Goal: Task Accomplishment & Management: Manage account settings

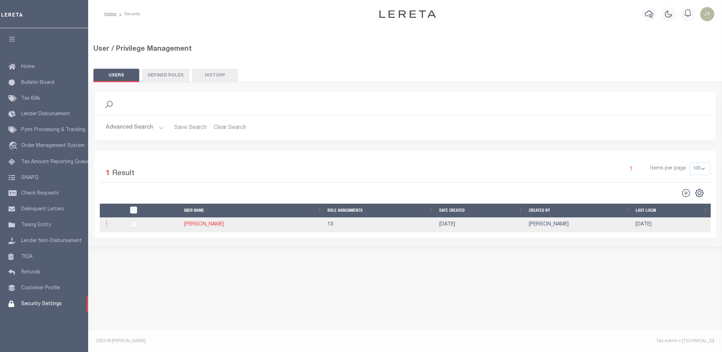
select select "100"
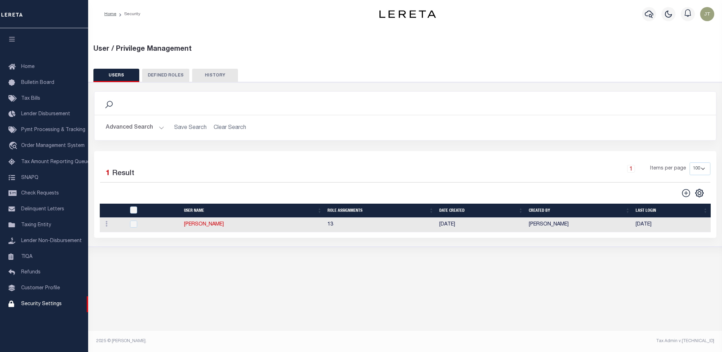
click at [152, 127] on button "Advanced Search" at bounding box center [135, 128] width 59 height 14
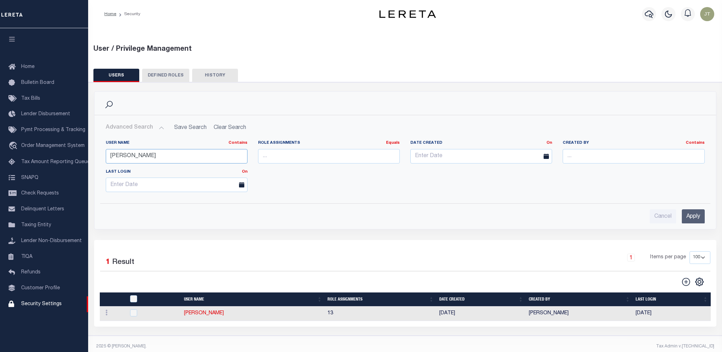
click at [145, 155] on input "[PERSON_NAME]" at bounding box center [177, 156] width 142 height 14
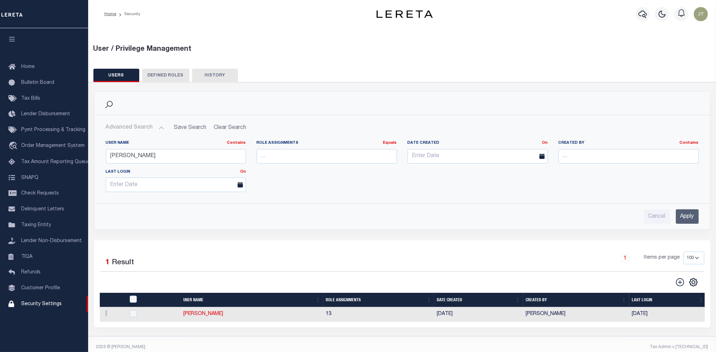
click at [682, 215] on input "Apply" at bounding box center [687, 216] width 23 height 14
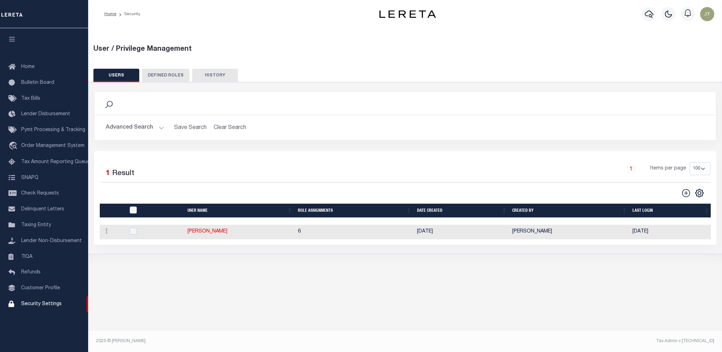
click at [147, 132] on button "Advanced Search" at bounding box center [135, 128] width 59 height 14
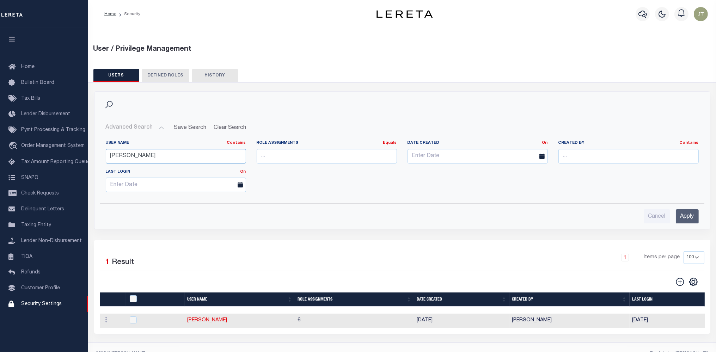
click at [138, 155] on input "[PERSON_NAME]" at bounding box center [176, 156] width 140 height 14
click at [138, 155] on input "Vecellio" at bounding box center [176, 156] width 140 height 14
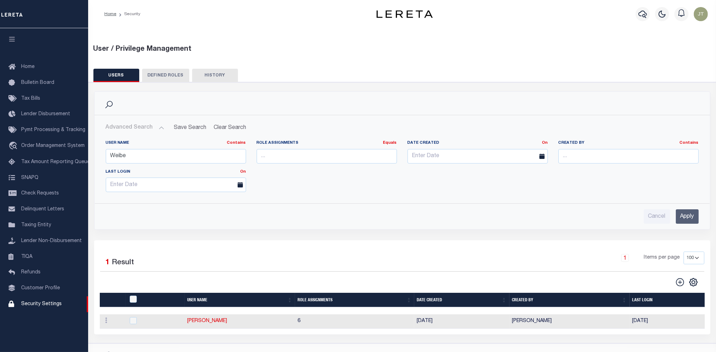
click at [698, 217] on input "Apply" at bounding box center [687, 216] width 23 height 14
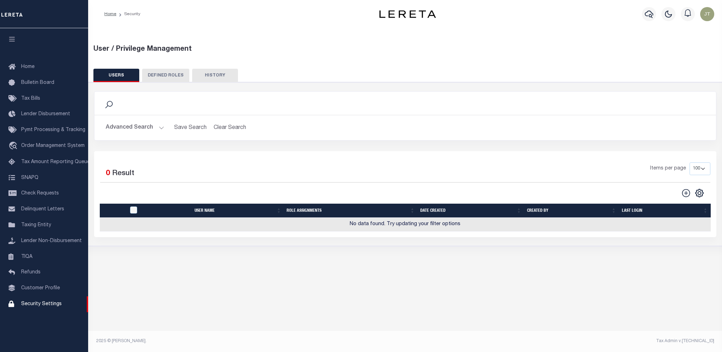
click at [120, 126] on button "Advanced Search" at bounding box center [135, 128] width 59 height 14
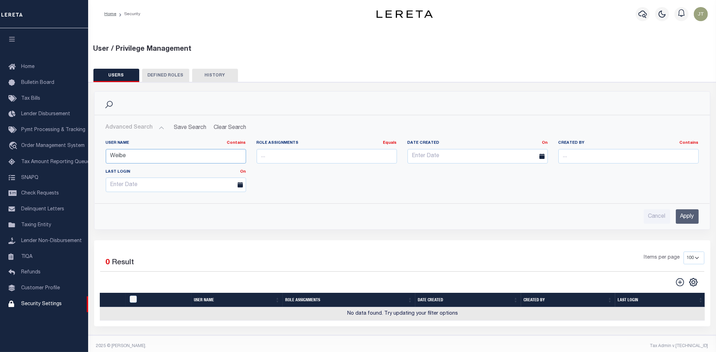
click at [120, 156] on input "Weibe" at bounding box center [176, 156] width 140 height 14
click at [683, 215] on input "Apply" at bounding box center [687, 216] width 23 height 14
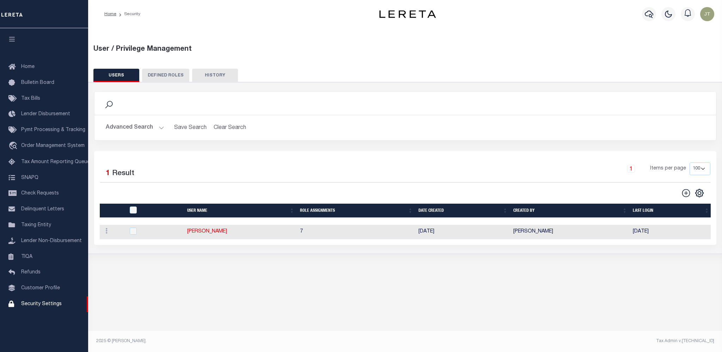
click at [131, 130] on button "Advanced Search" at bounding box center [135, 128] width 59 height 14
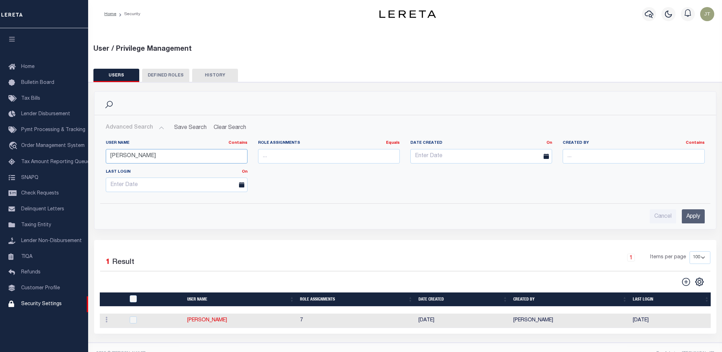
click at [136, 158] on input "Wiebe" at bounding box center [177, 156] width 142 height 14
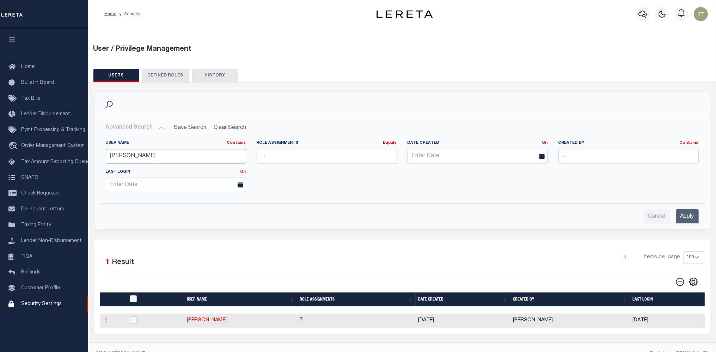
click at [136, 158] on input "Wiebe" at bounding box center [176, 156] width 140 height 14
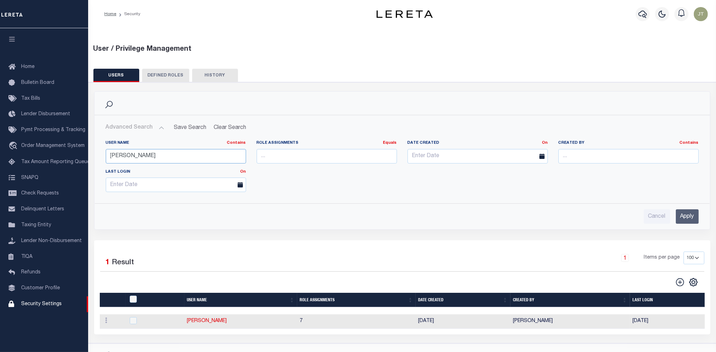
type input "[PERSON_NAME]"
click at [682, 219] on input "Apply" at bounding box center [687, 216] width 23 height 14
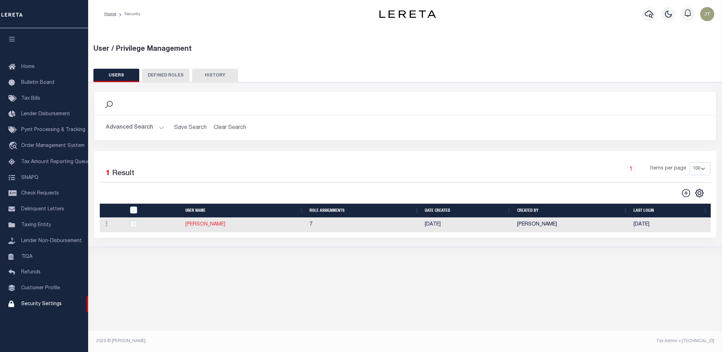
click at [205, 225] on link "[PERSON_NAME]" at bounding box center [205, 224] width 40 height 5
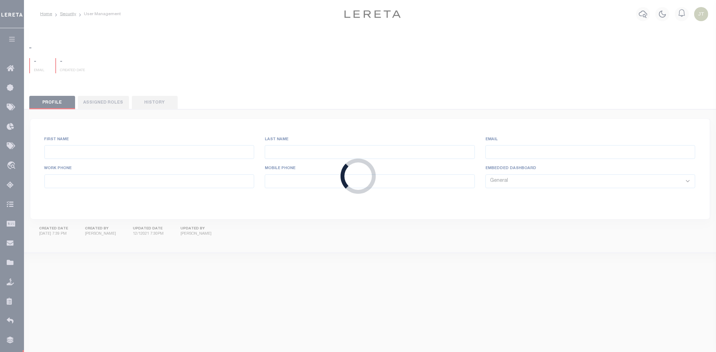
type input "Targhetta,"
type input "Anthony"
type input "atarghetta@lereta.net"
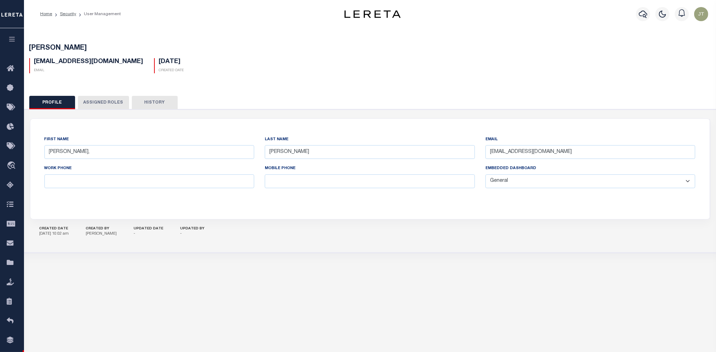
click at [110, 106] on button "Assigned Roles" at bounding box center [103, 102] width 51 height 13
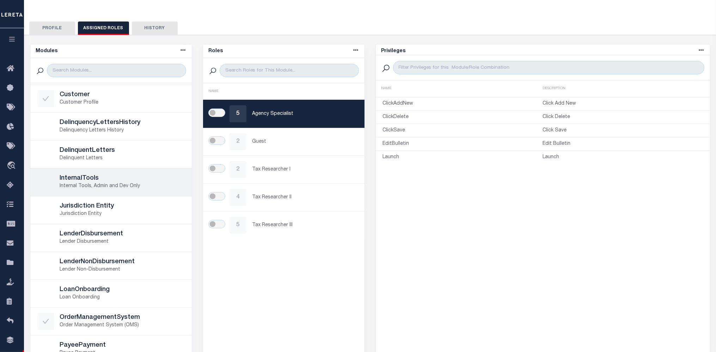
scroll to position [71, 0]
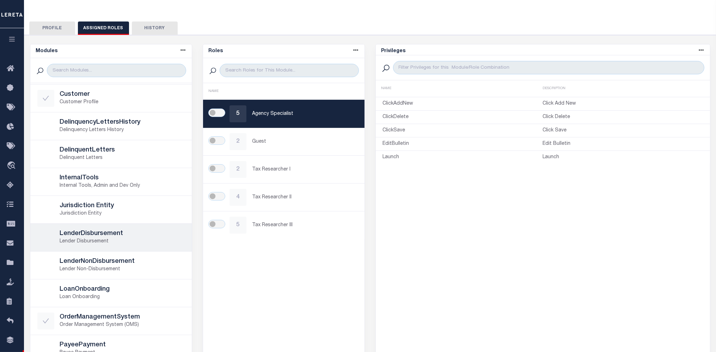
click at [114, 229] on div "LenderDisbursement Lender Disbursement" at bounding box center [110, 237] width 147 height 17
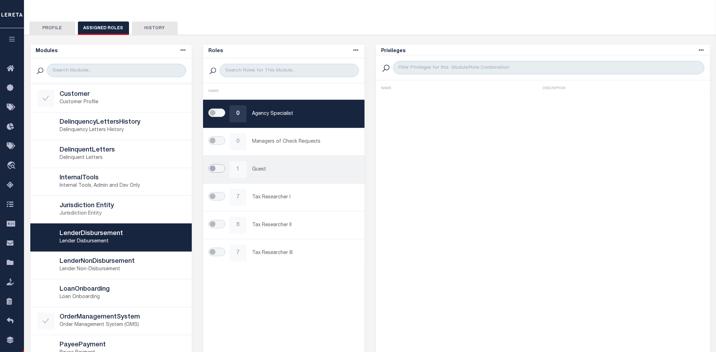
click at [211, 166] on input "checkbox" at bounding box center [216, 168] width 17 height 8
checkbox input "true"
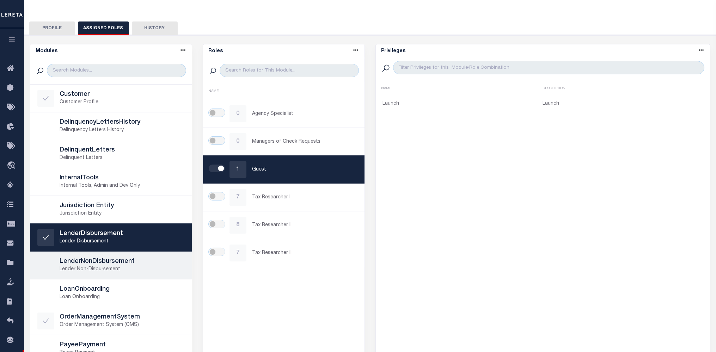
click at [104, 260] on h5 "LenderNonDisbursement" at bounding box center [122, 262] width 125 height 8
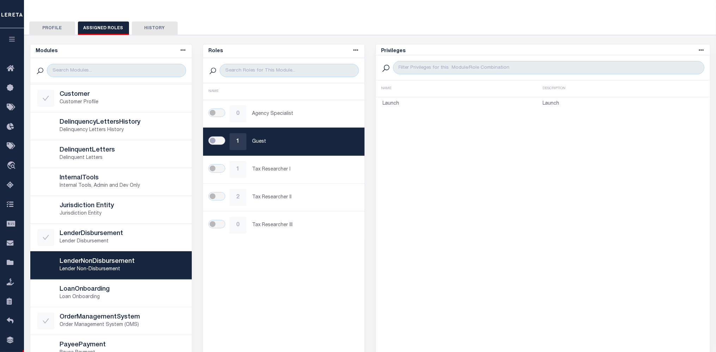
click at [213, 139] on input "checkbox" at bounding box center [216, 140] width 17 height 8
checkbox input "true"
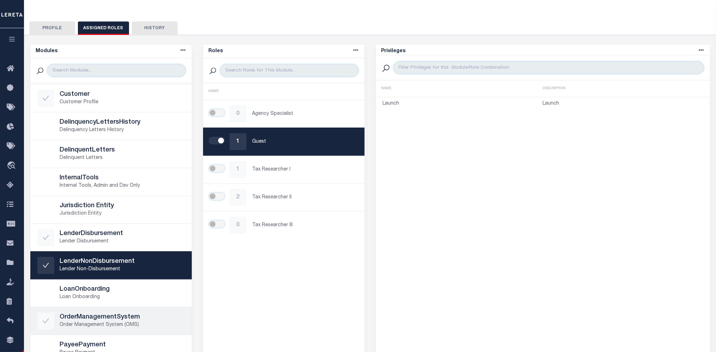
click at [106, 319] on h5 "OrderManagementSystem" at bounding box center [122, 318] width 125 height 8
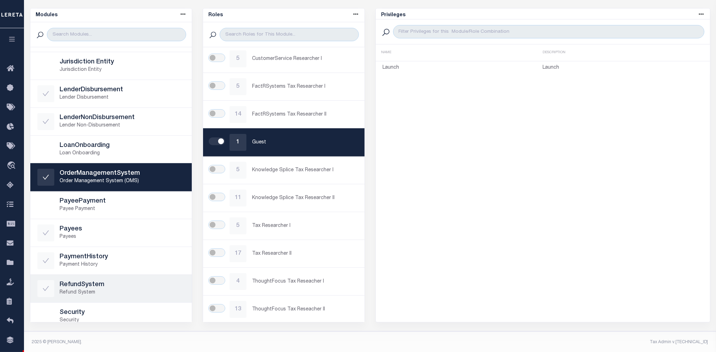
scroll to position [213, 0]
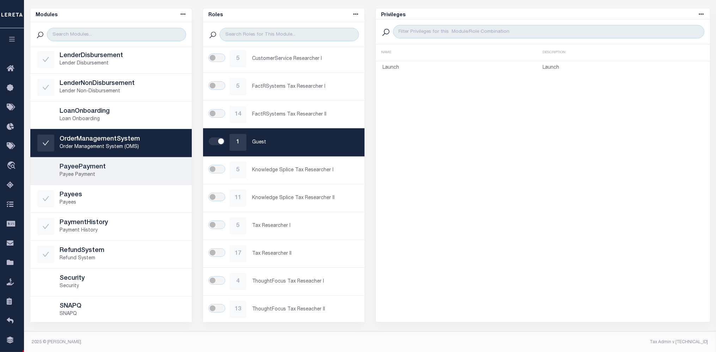
click at [117, 169] on h5 "PayeePayment" at bounding box center [122, 168] width 125 height 8
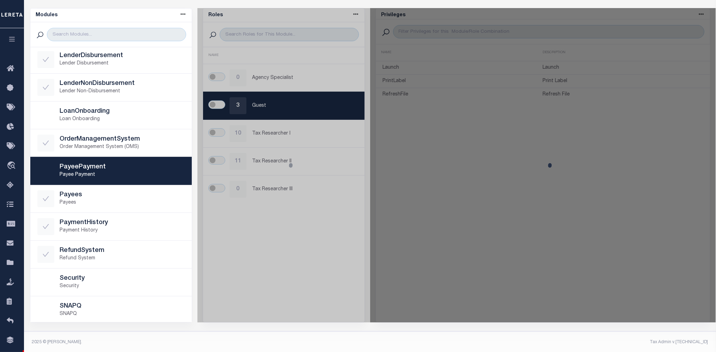
scroll to position [0, 0]
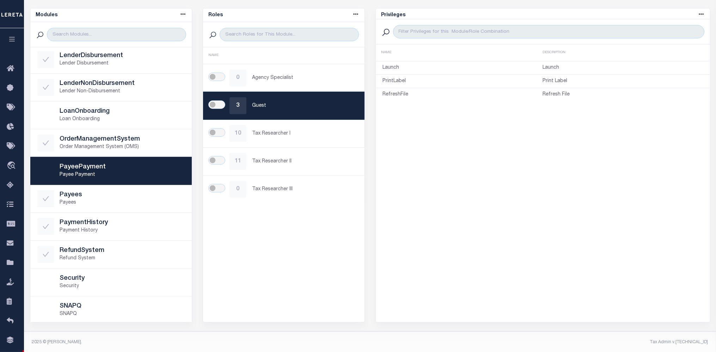
click at [209, 101] on link "3 Guest" at bounding box center [283, 106] width 161 height 28
click at [216, 106] on input "checkbox" at bounding box center [216, 104] width 17 height 8
checkbox input "true"
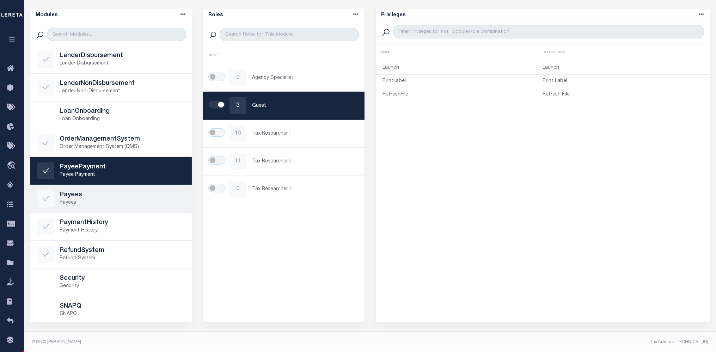
click at [123, 193] on h5 "Payees" at bounding box center [122, 195] width 125 height 8
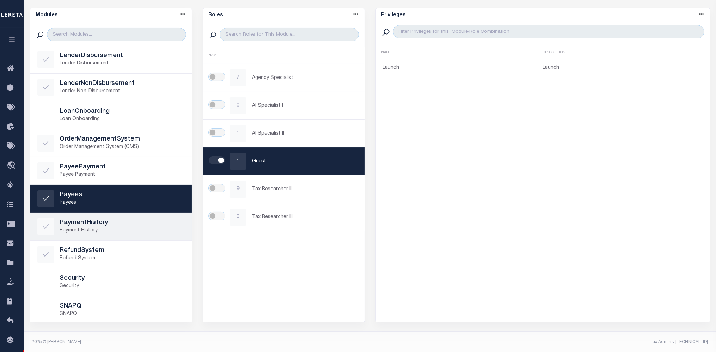
click at [144, 227] on p "Payment History" at bounding box center [122, 230] width 125 height 7
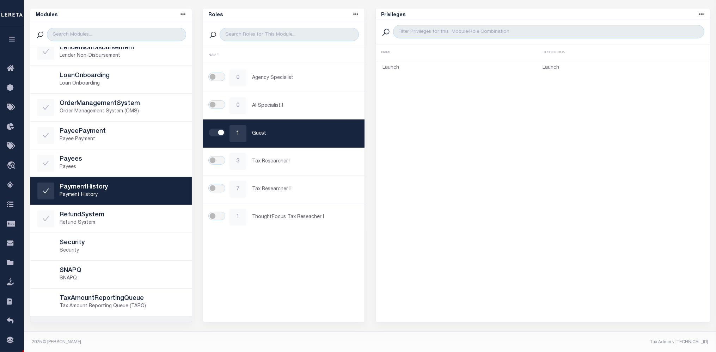
scroll to position [353, 0]
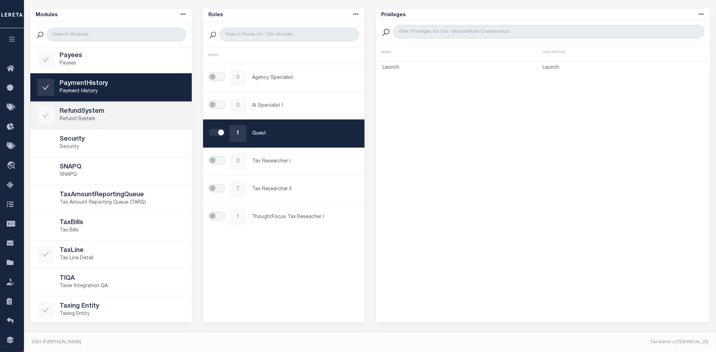
click at [111, 119] on p "Refund System" at bounding box center [122, 119] width 125 height 7
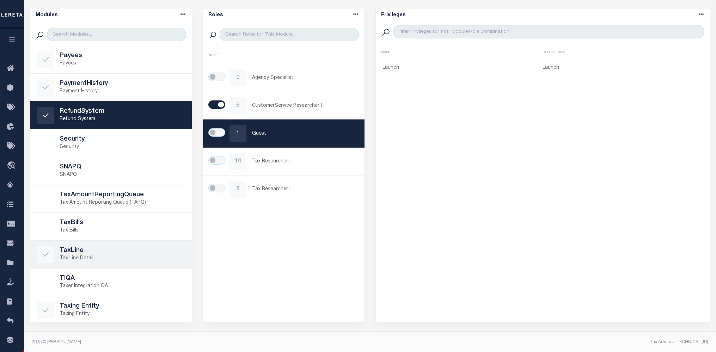
click at [158, 260] on div "TaxLine Tax Line Detail" at bounding box center [110, 254] width 147 height 17
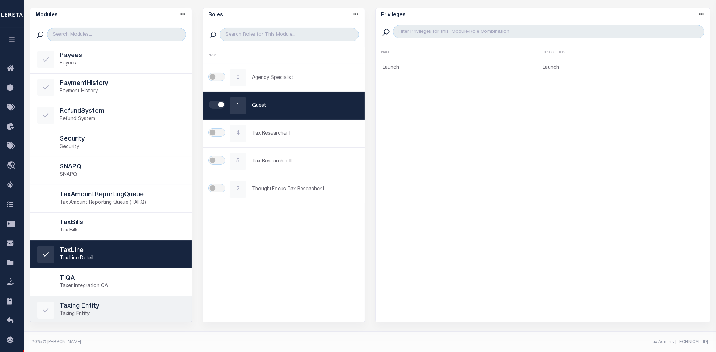
click at [108, 312] on p "Taxing Entity" at bounding box center [122, 314] width 125 height 7
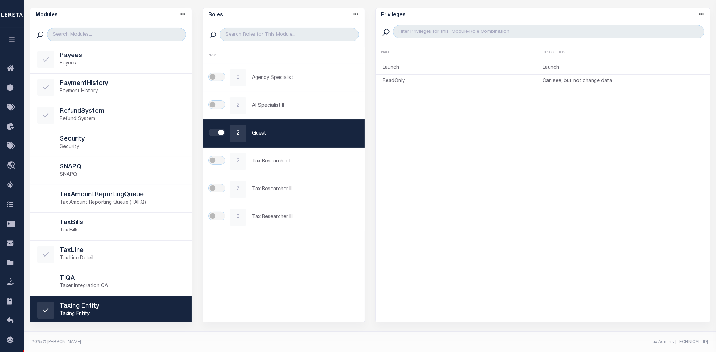
scroll to position [0, 0]
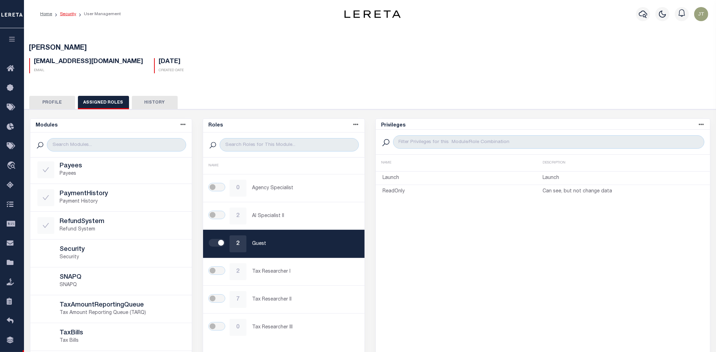
click at [73, 16] on link "Security" at bounding box center [68, 14] width 16 height 4
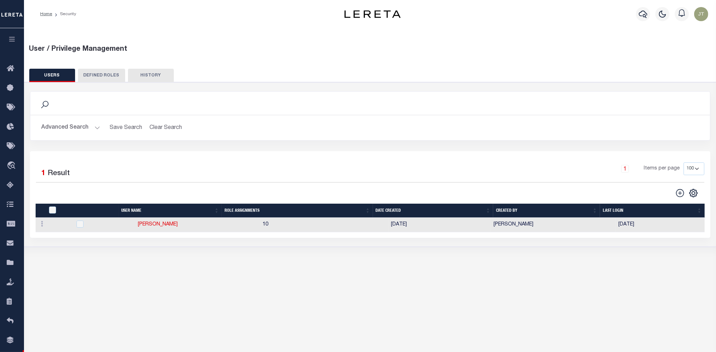
click at [78, 129] on button "Advanced Search" at bounding box center [71, 128] width 59 height 14
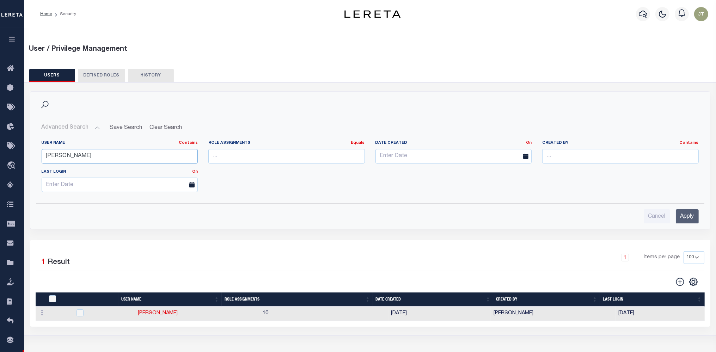
click at [87, 153] on input "[PERSON_NAME]" at bounding box center [120, 156] width 157 height 14
click at [86, 153] on input "[PERSON_NAME]" at bounding box center [120, 156] width 157 height 14
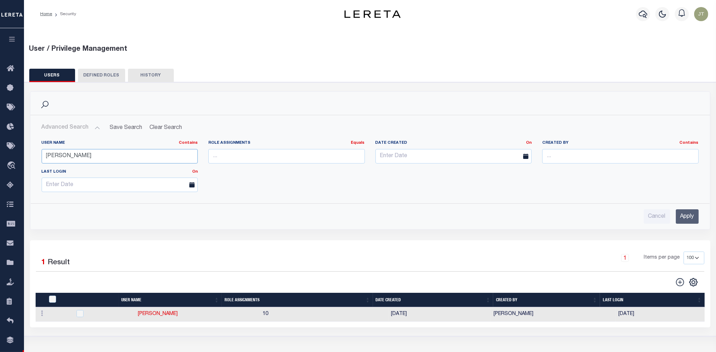
type input "Wiebe"
click at [699, 213] on div "Cancel Apply" at bounding box center [370, 214] width 669 height 20
click at [696, 214] on input "Apply" at bounding box center [687, 216] width 23 height 14
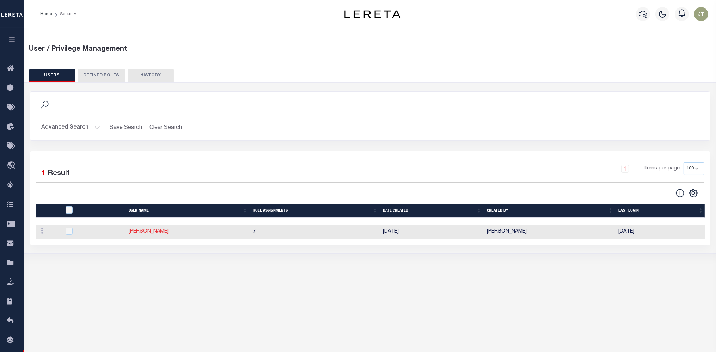
click at [162, 234] on link "Wiebe, Elizabeth" at bounding box center [149, 231] width 40 height 5
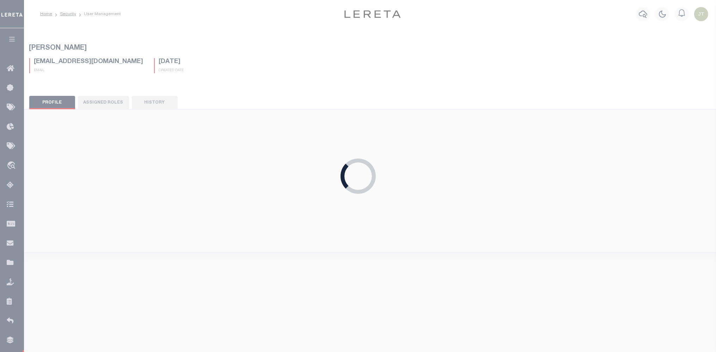
type input "Wiebe,"
type input "Elizabeth"
type input "EWiebe@lereta.net"
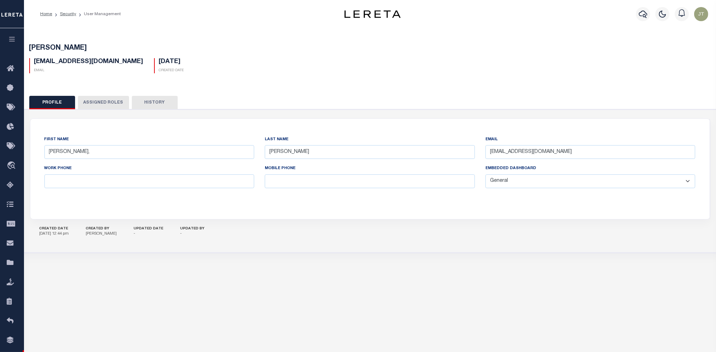
click at [117, 106] on button "Assigned Roles" at bounding box center [103, 102] width 51 height 13
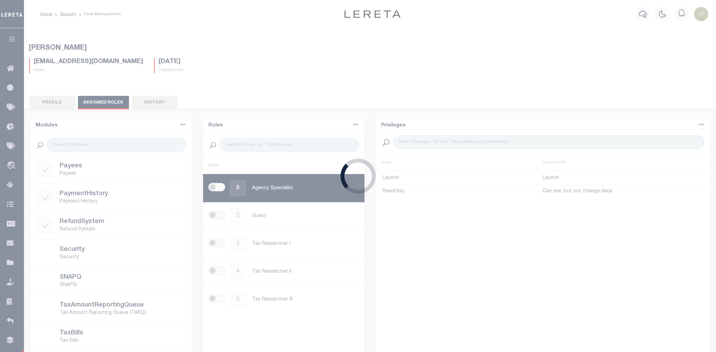
scroll to position [110, 0]
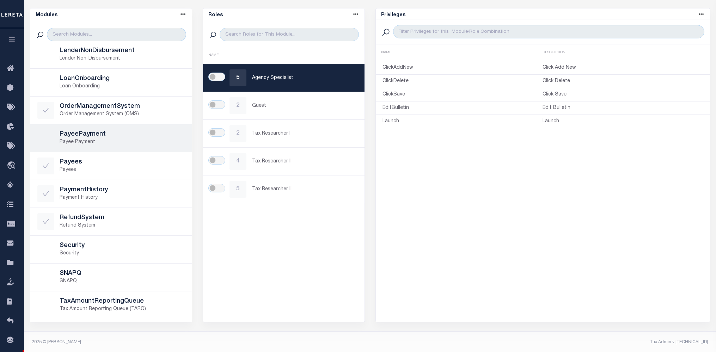
click at [100, 135] on h5 "PayeePayment" at bounding box center [122, 135] width 125 height 8
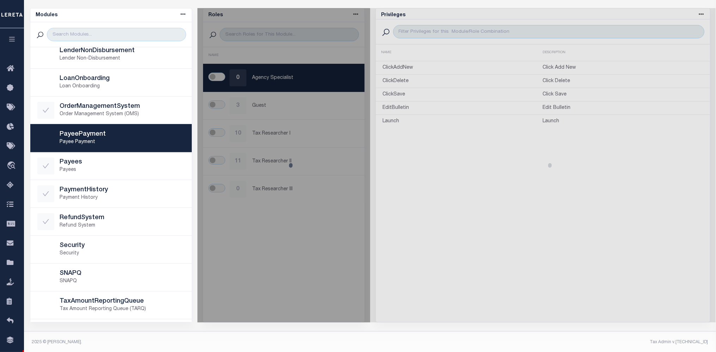
scroll to position [246, 0]
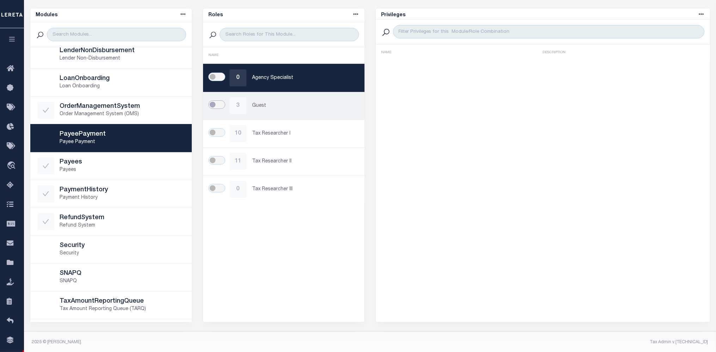
click at [210, 105] on input "checkbox" at bounding box center [216, 104] width 17 height 8
checkbox input "true"
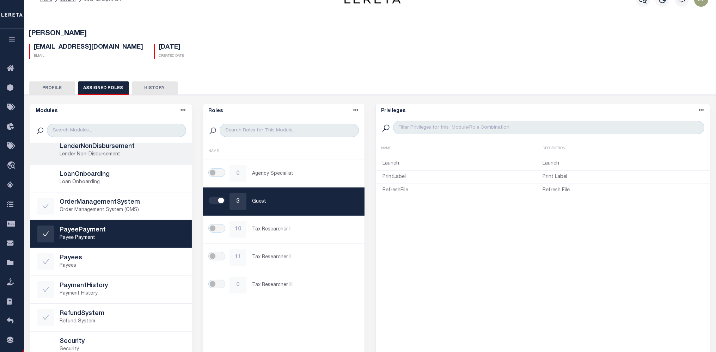
scroll to position [0, 0]
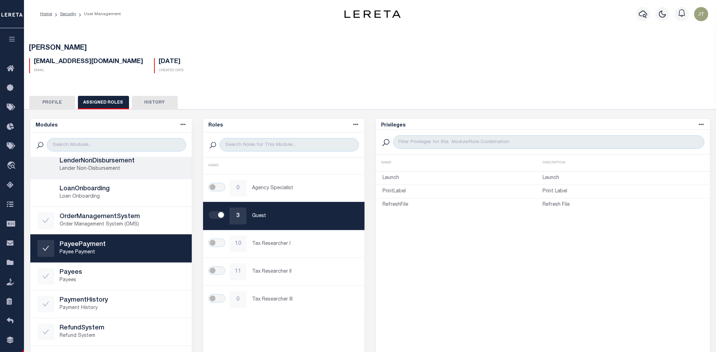
click at [108, 169] on p "Lender Non-Disbursement" at bounding box center [122, 168] width 125 height 7
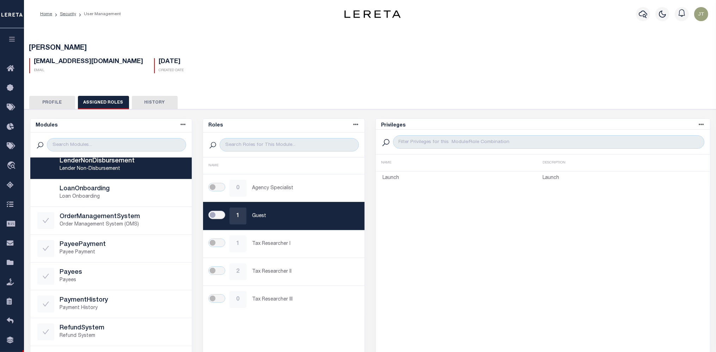
drag, startPoint x: 214, startPoint y: 214, endPoint x: 136, endPoint y: 210, distance: 78.4
click at [214, 214] on input "checkbox" at bounding box center [216, 215] width 17 height 8
checkbox input "true"
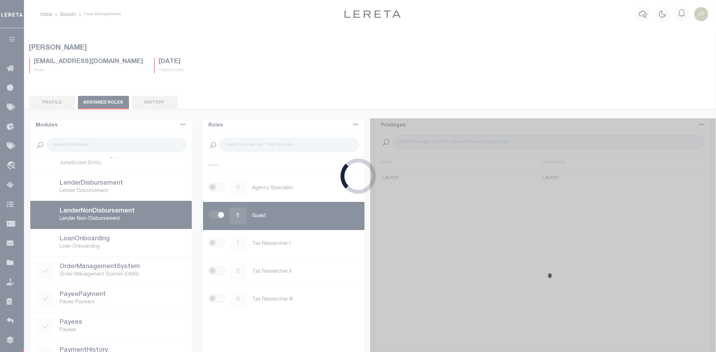
scroll to position [175, 0]
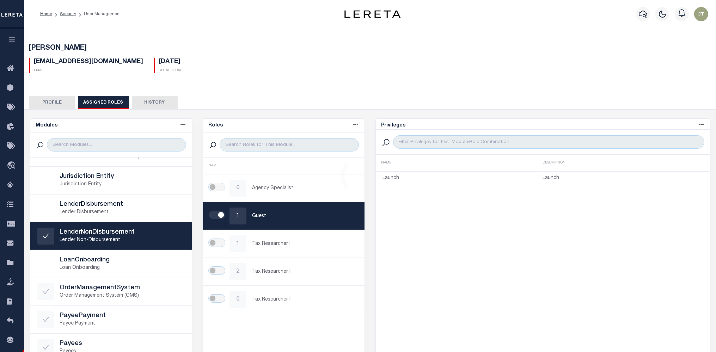
click at [98, 209] on p "Lender Disbursement" at bounding box center [122, 212] width 125 height 7
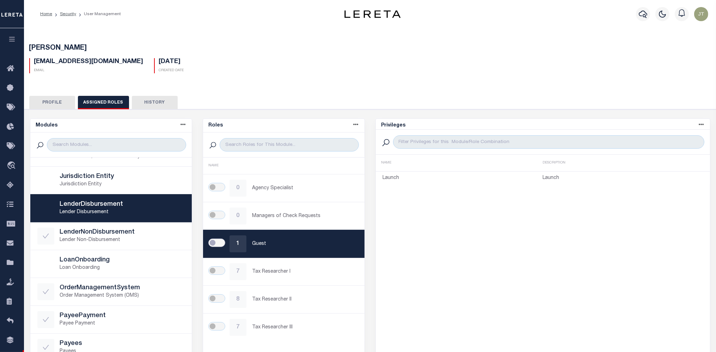
click at [212, 242] on input "checkbox" at bounding box center [216, 243] width 17 height 8
checkbox input "true"
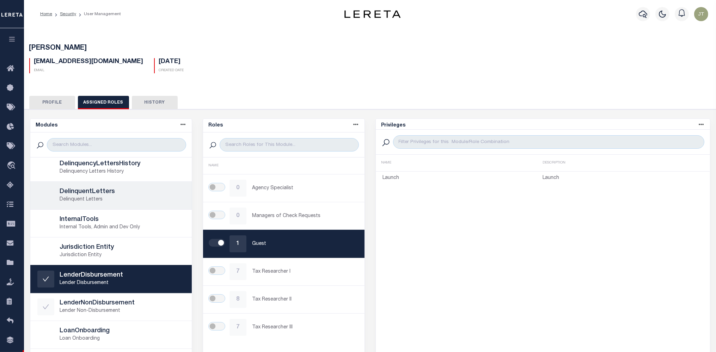
scroll to position [0, 0]
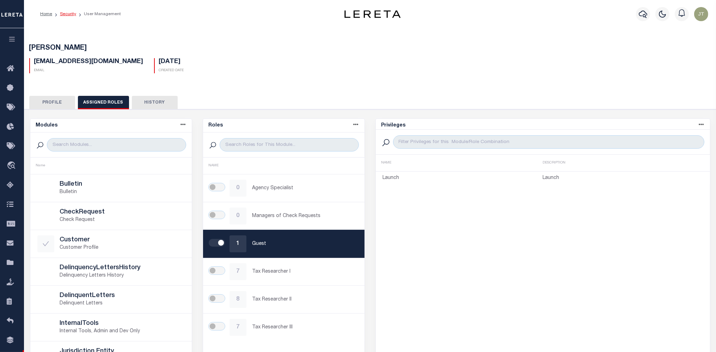
click at [67, 16] on link "Security" at bounding box center [68, 14] width 16 height 4
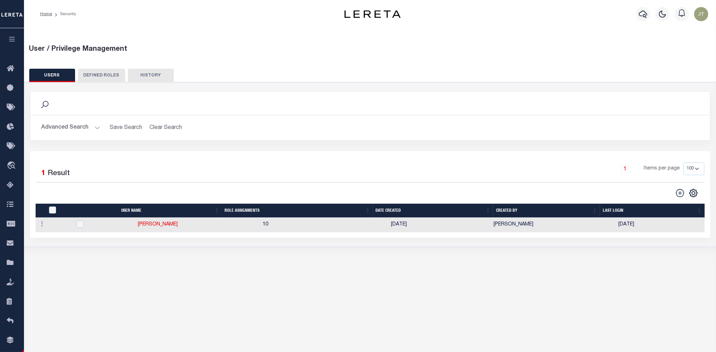
click at [93, 127] on button "Advanced Search" at bounding box center [71, 128] width 59 height 14
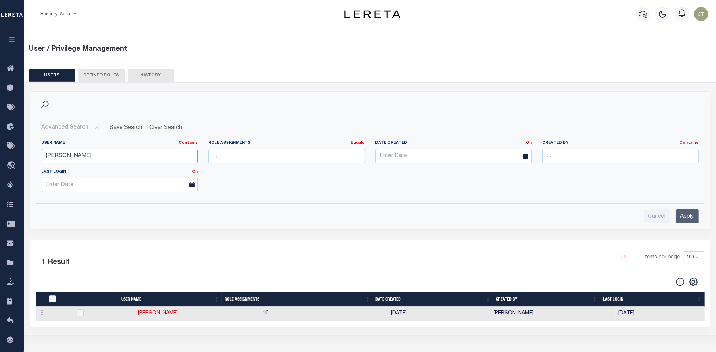
click at [85, 155] on input "Wiebe" at bounding box center [120, 156] width 157 height 14
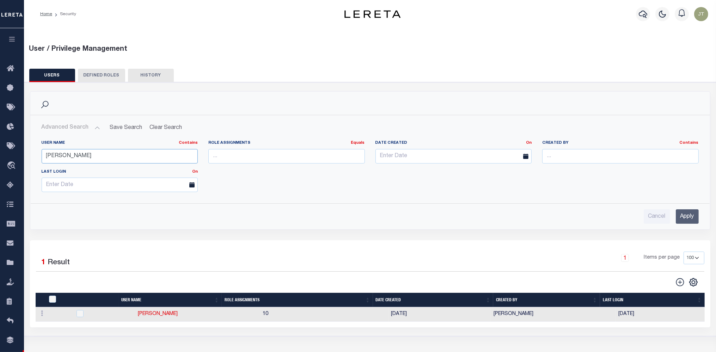
type input "Debbie"
click at [686, 220] on input "Apply" at bounding box center [687, 216] width 23 height 14
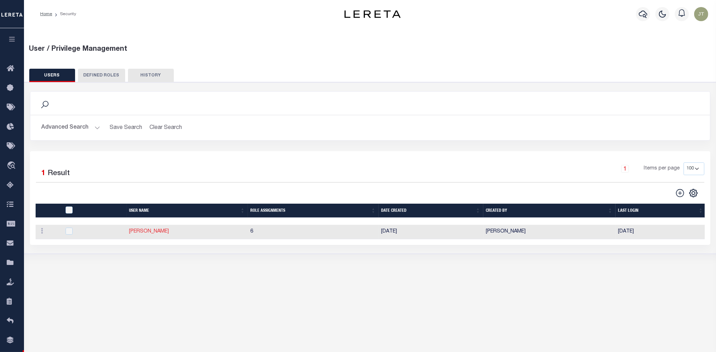
click at [163, 233] on link "Vecellio, Debbie" at bounding box center [149, 231] width 40 height 5
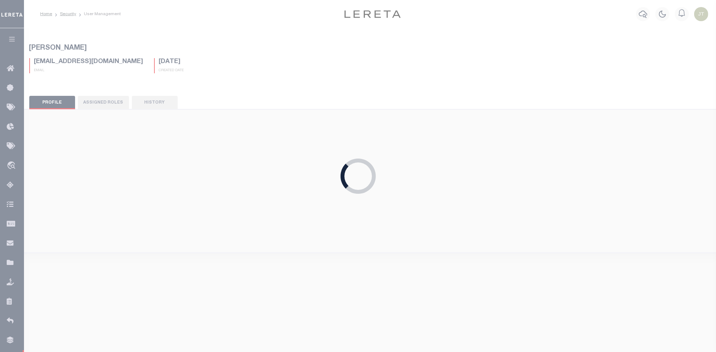
type input "Vecellio,"
type input "Debbie"
type input "DVecellio@lereta.net"
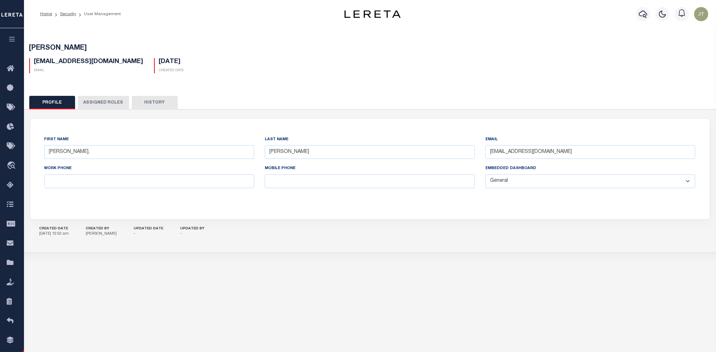
click at [95, 112] on div "First Name Vecellio, Last Name Debbie Email DVecellio@lereta.net Work Phone Mob…" at bounding box center [370, 181] width 699 height 144
click at [98, 105] on button "Assigned Roles" at bounding box center [103, 102] width 51 height 13
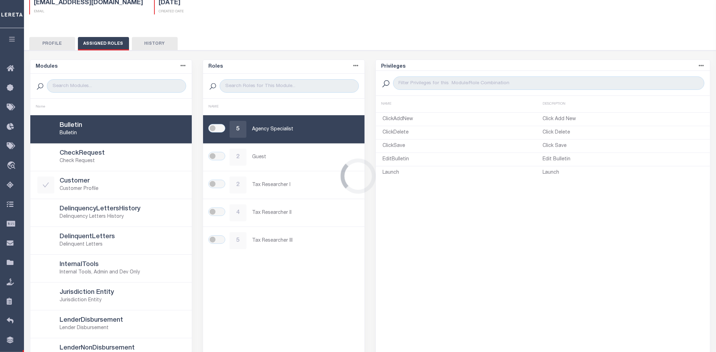
scroll to position [74, 0]
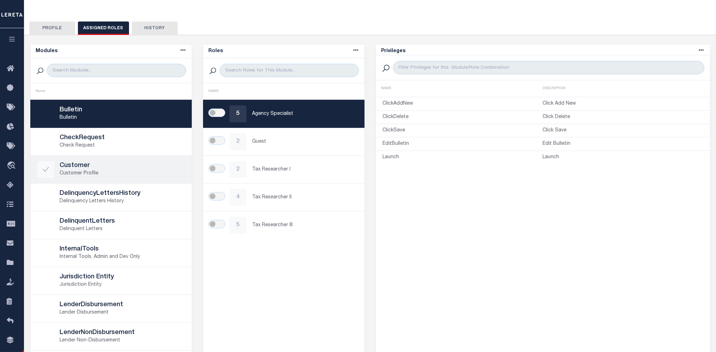
click at [97, 172] on p "Customer Profile" at bounding box center [122, 173] width 125 height 7
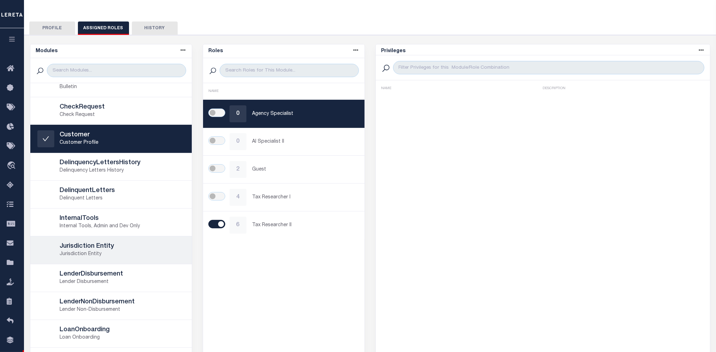
scroll to position [71, 0]
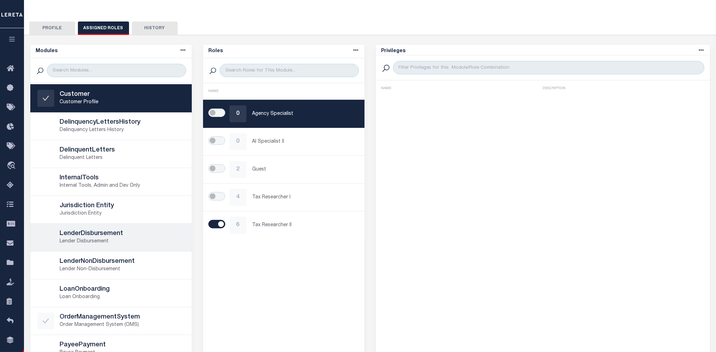
click at [146, 230] on h5 "LenderDisbursement" at bounding box center [122, 234] width 125 height 8
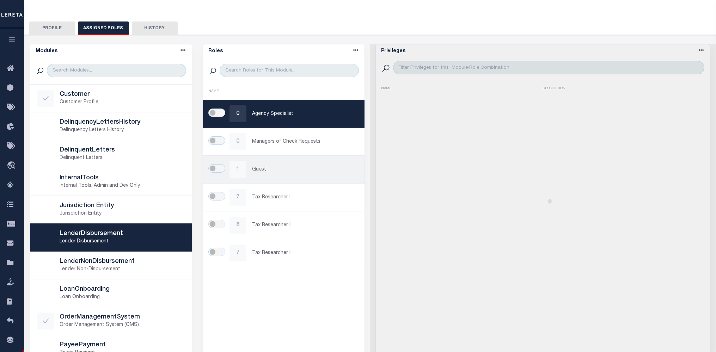
click at [215, 174] on div "1 Guest" at bounding box center [283, 169] width 147 height 17
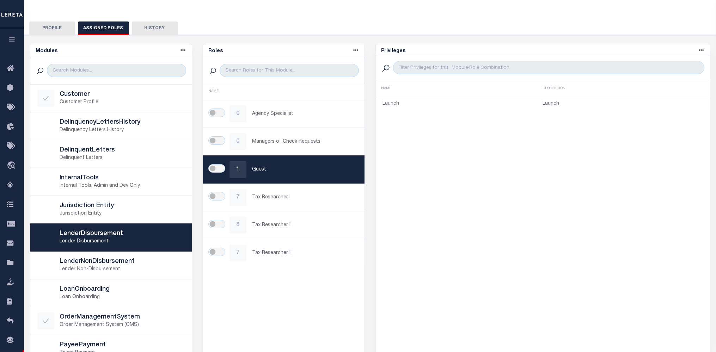
click at [226, 164] on div at bounding box center [220, 169] width 20 height 10
click at [216, 170] on input "checkbox" at bounding box center [216, 168] width 17 height 8
checkbox input "true"
click at [131, 261] on h5 "LenderNonDisbursement" at bounding box center [122, 262] width 125 height 8
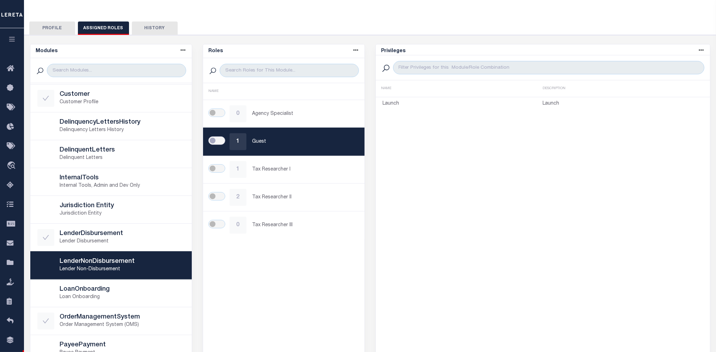
click at [218, 140] on input "checkbox" at bounding box center [216, 140] width 17 height 8
checkbox input "true"
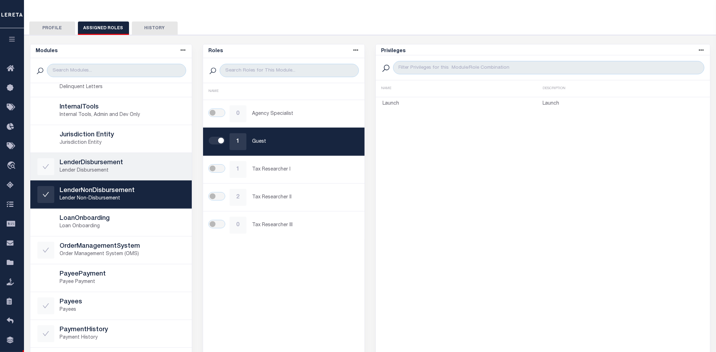
scroll to position [178, 0]
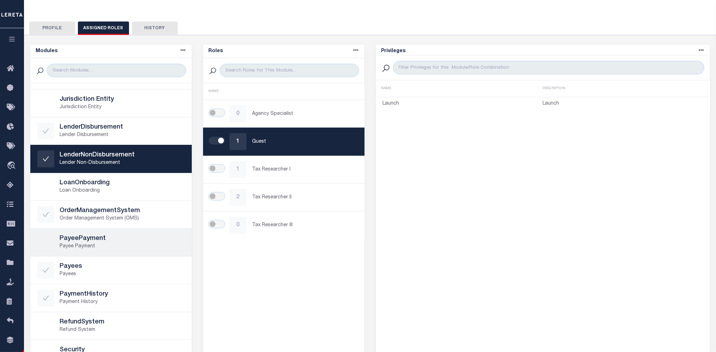
click at [133, 241] on h5 "PayeePayment" at bounding box center [122, 239] width 125 height 8
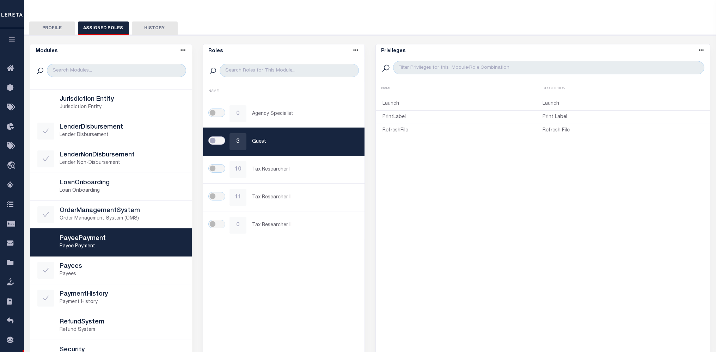
click at [216, 141] on input "checkbox" at bounding box center [216, 140] width 17 height 8
checkbox input "true"
click at [108, 328] on p "Refund System" at bounding box center [122, 330] width 125 height 7
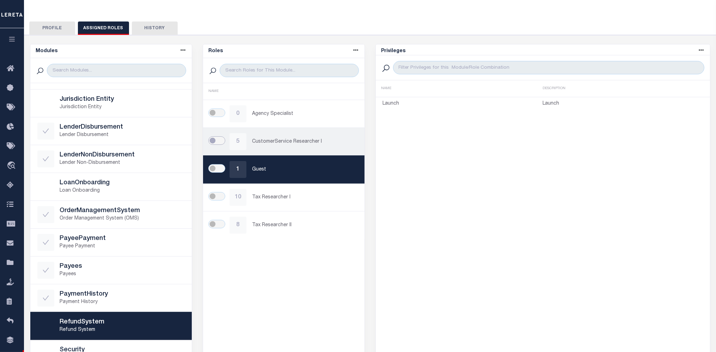
click at [216, 138] on input "checkbox" at bounding box center [216, 140] width 17 height 8
checkbox input "true"
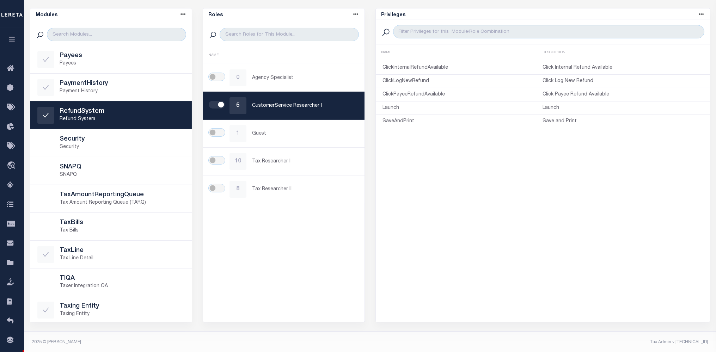
scroll to position [0, 0]
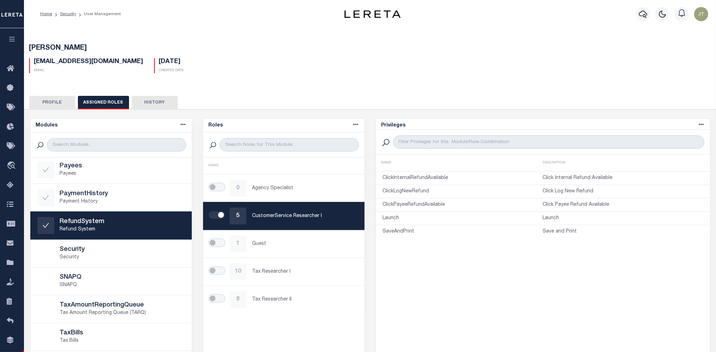
click at [62, 108] on button "Profile" at bounding box center [52, 102] width 46 height 13
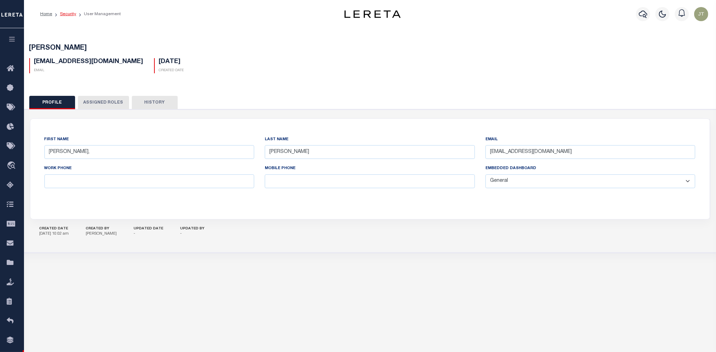
click at [72, 14] on link "Security" at bounding box center [68, 14] width 16 height 4
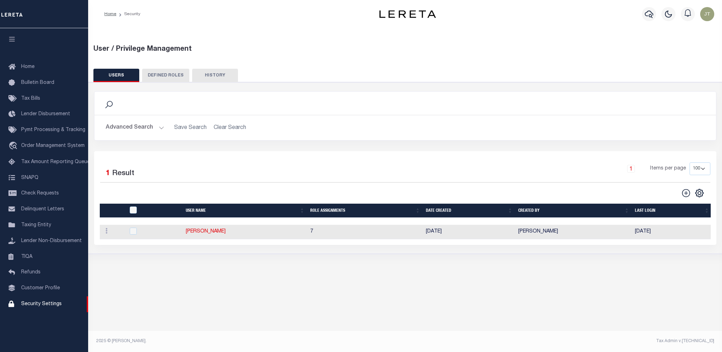
select select "100"
click at [127, 123] on button "Advanced Search" at bounding box center [135, 128] width 59 height 14
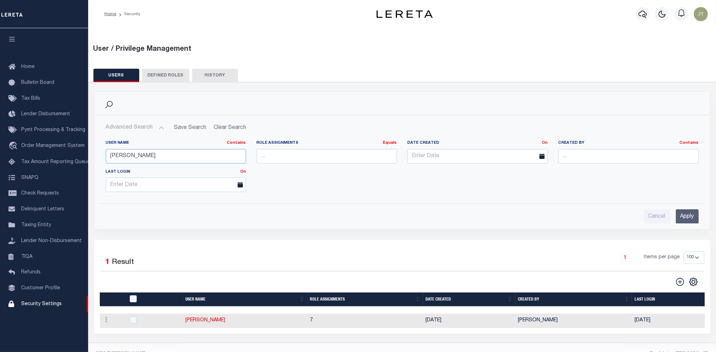
click at [139, 160] on input "[PERSON_NAME]" at bounding box center [176, 156] width 140 height 14
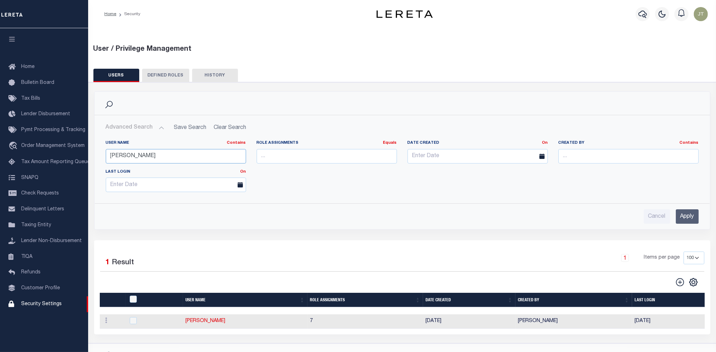
type input "R"
type input "[PERSON_NAME]"
click at [679, 214] on input "Apply" at bounding box center [687, 216] width 23 height 14
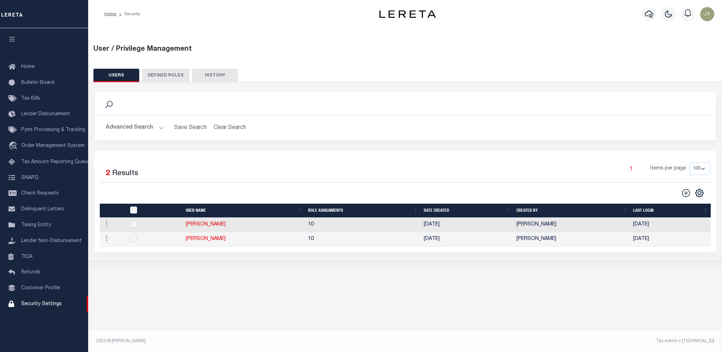
click at [221, 243] on td "[PERSON_NAME]" at bounding box center [244, 239] width 122 height 14
checkbox input "true"
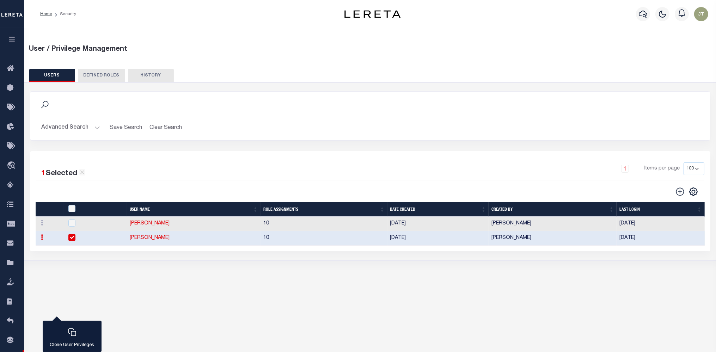
click at [163, 239] on link "[PERSON_NAME]" at bounding box center [150, 238] width 40 height 5
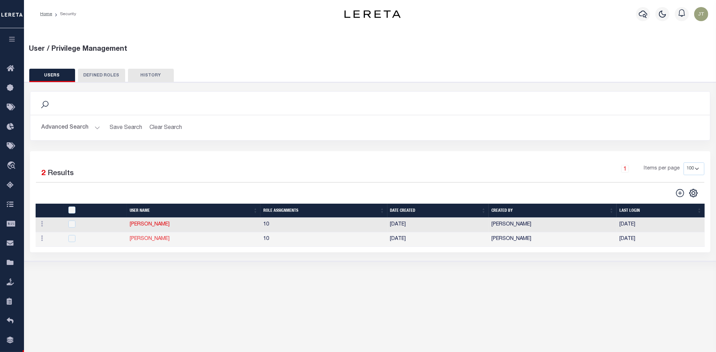
type input "[PERSON_NAME],"
type input "[PERSON_NAME]"
type input "[EMAIL_ADDRESS][DOMAIN_NAME]"
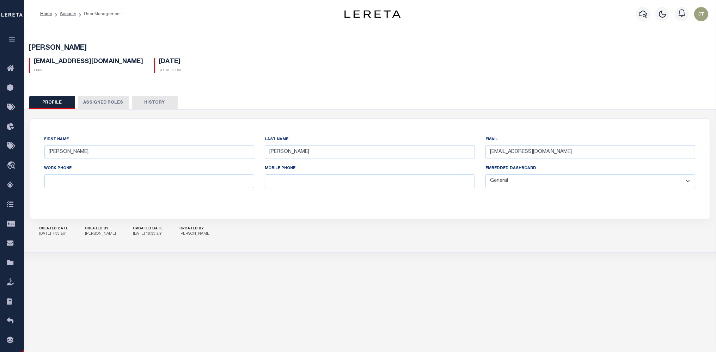
click at [113, 106] on button "Assigned Roles" at bounding box center [103, 102] width 51 height 13
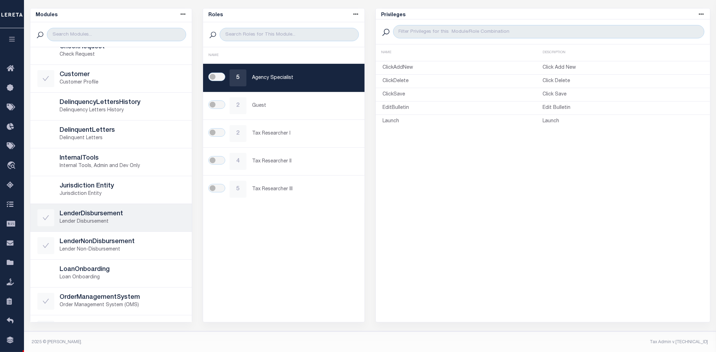
scroll to position [71, 0]
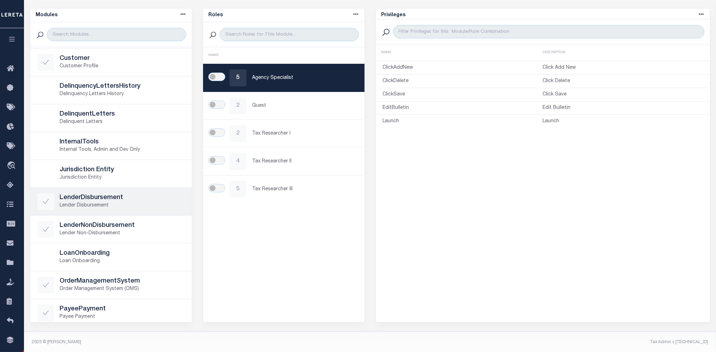
click at [142, 202] on p "Lender Disbursement" at bounding box center [122, 205] width 125 height 7
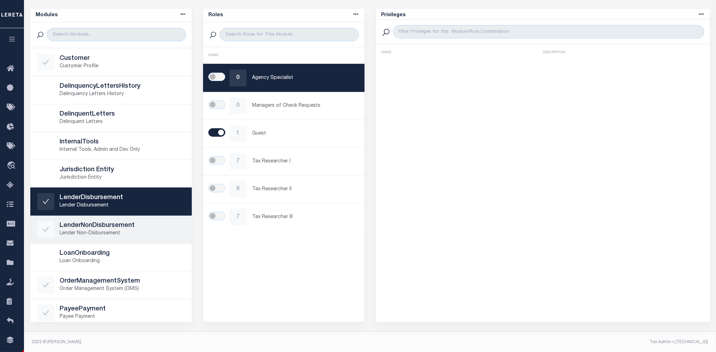
click at [90, 225] on h5 "LenderNonDisbursement" at bounding box center [122, 226] width 125 height 8
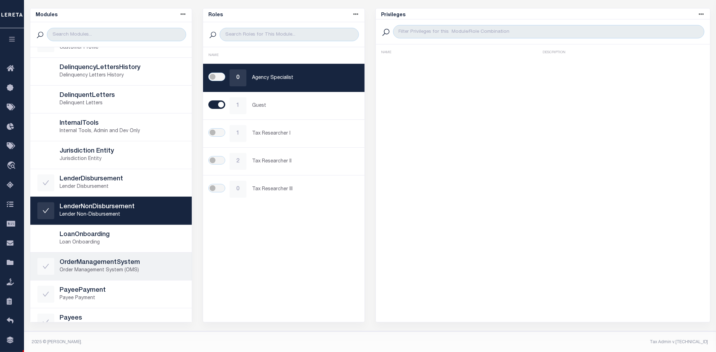
scroll to position [107, 0]
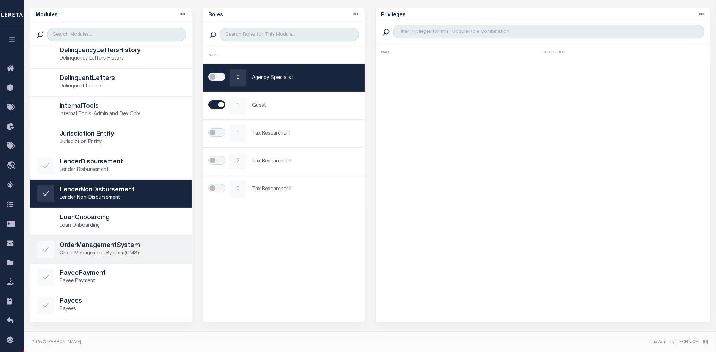
click at [110, 252] on p "Order Management System (OMS)" at bounding box center [122, 253] width 125 height 7
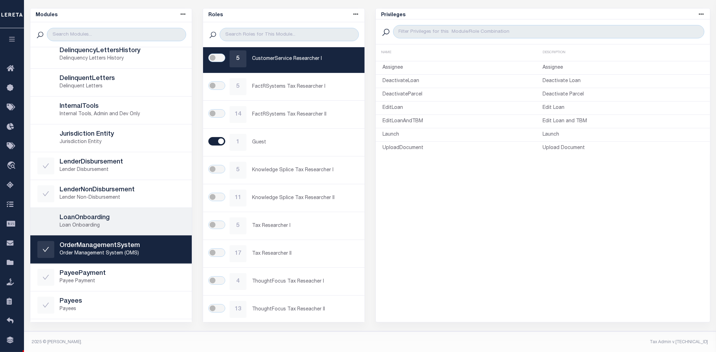
scroll to position [178, 0]
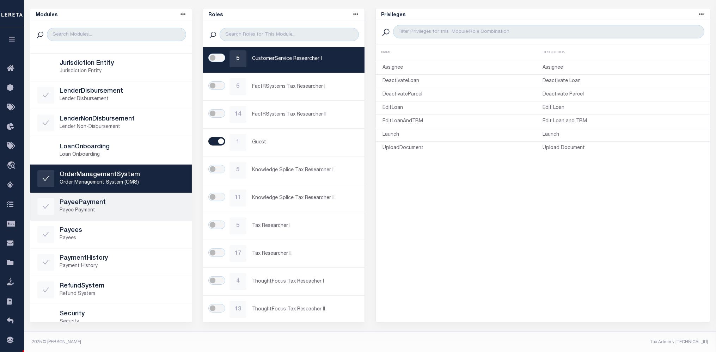
click at [121, 204] on h5 "PayeePayment" at bounding box center [122, 203] width 125 height 8
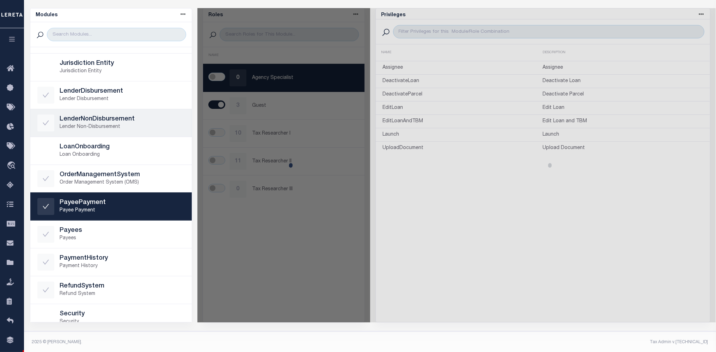
scroll to position [0, 0]
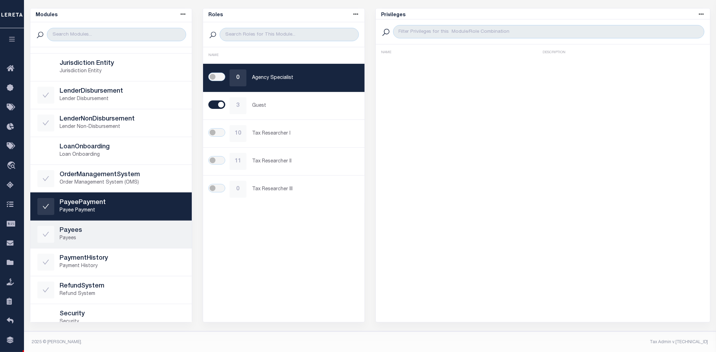
click at [96, 227] on h5 "Payees" at bounding box center [122, 231] width 125 height 8
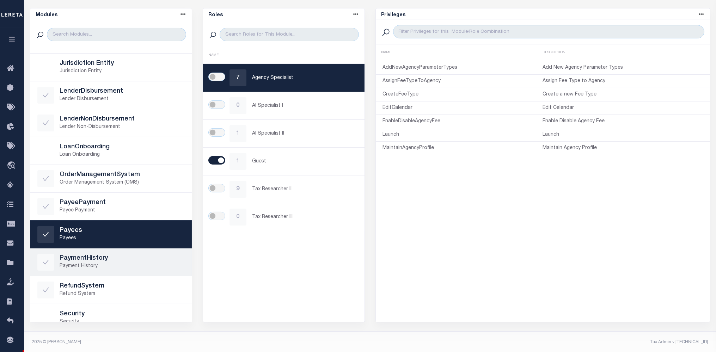
click at [110, 263] on p "Payment History" at bounding box center [122, 266] width 125 height 7
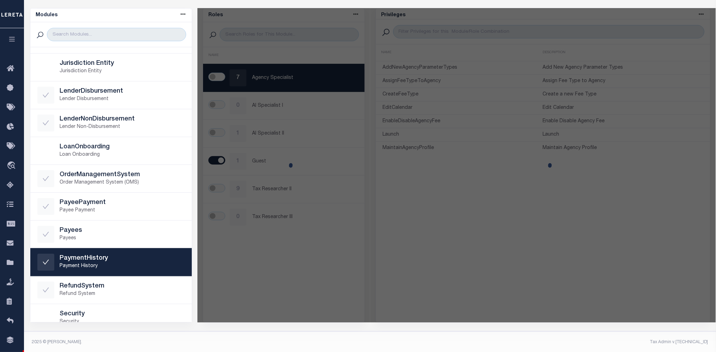
scroll to position [353, 0]
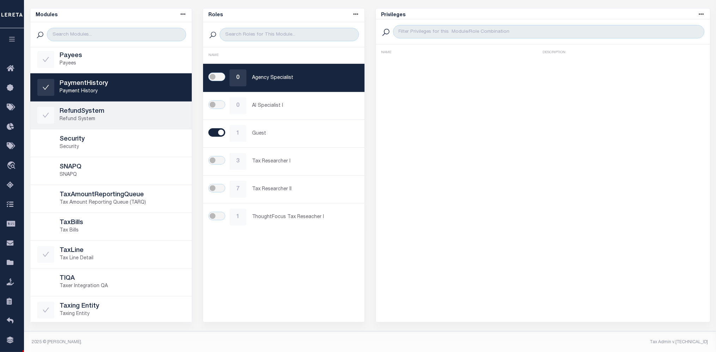
click at [96, 120] on p "Refund System" at bounding box center [122, 119] width 125 height 7
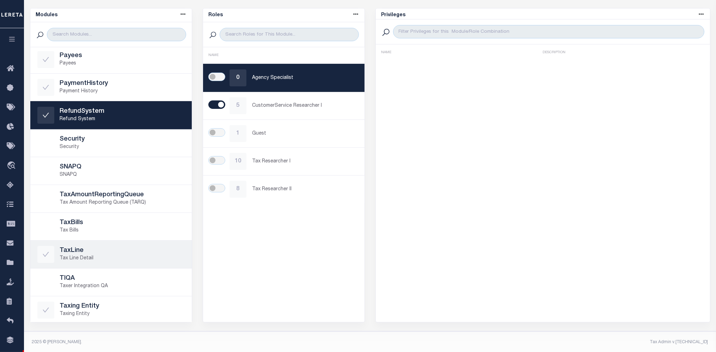
click at [106, 246] on div "TaxLine Tax Line Detail" at bounding box center [110, 254] width 147 height 17
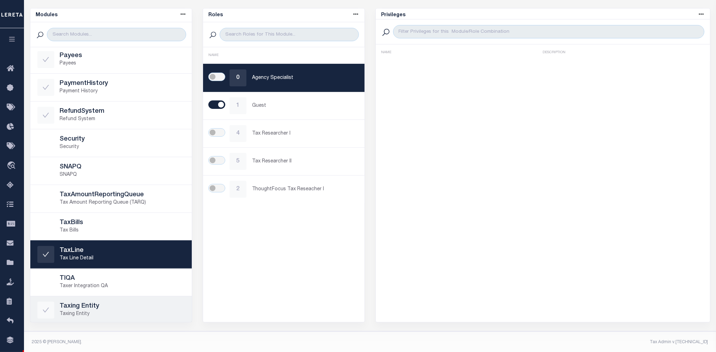
click at [140, 299] on link "Taxing Entity Taxing Entity" at bounding box center [110, 311] width 161 height 28
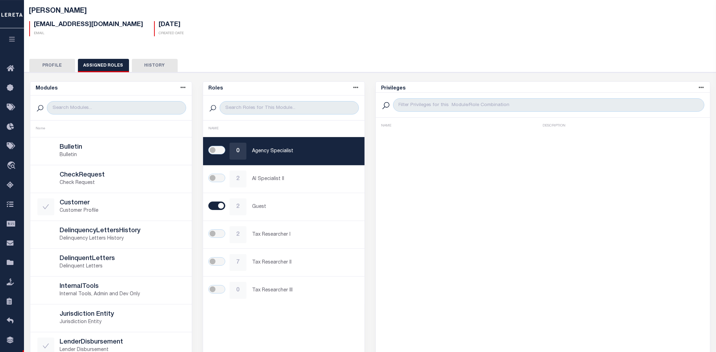
scroll to position [0, 0]
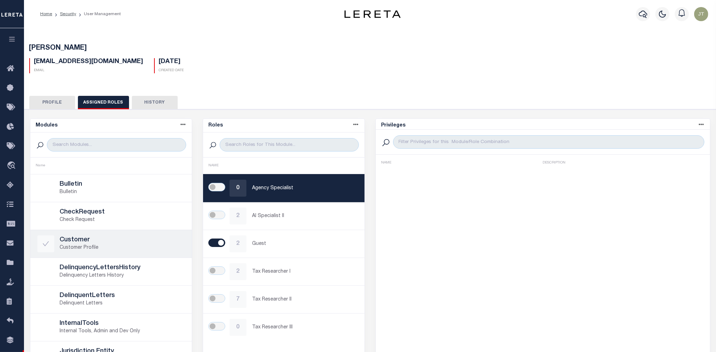
click at [111, 243] on h5 "Customer" at bounding box center [122, 241] width 125 height 8
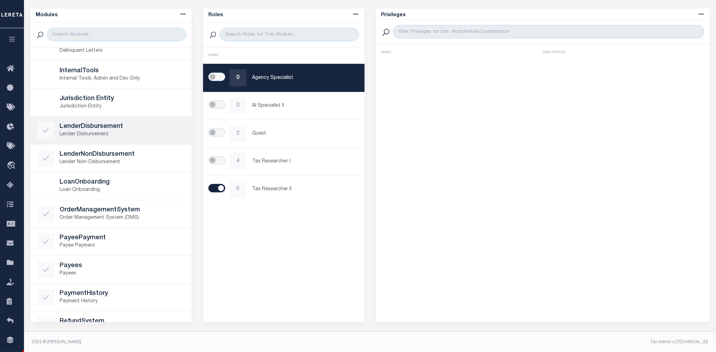
scroll to position [178, 0]
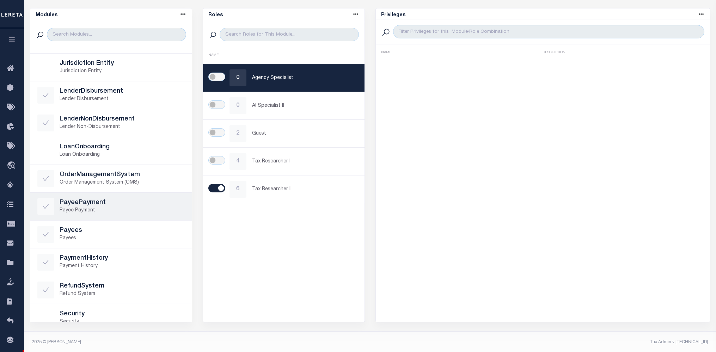
click at [125, 204] on h5 "PayeePayment" at bounding box center [122, 203] width 125 height 8
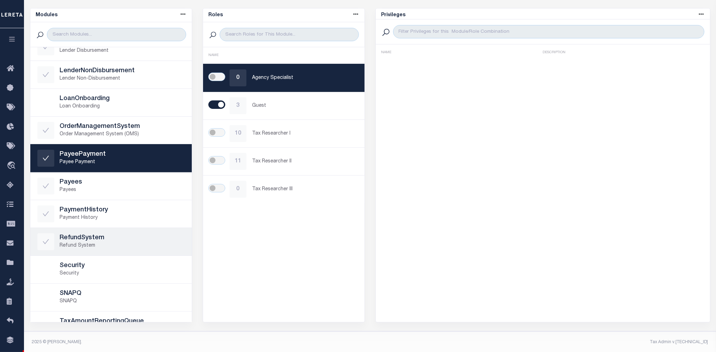
scroll to position [249, 0]
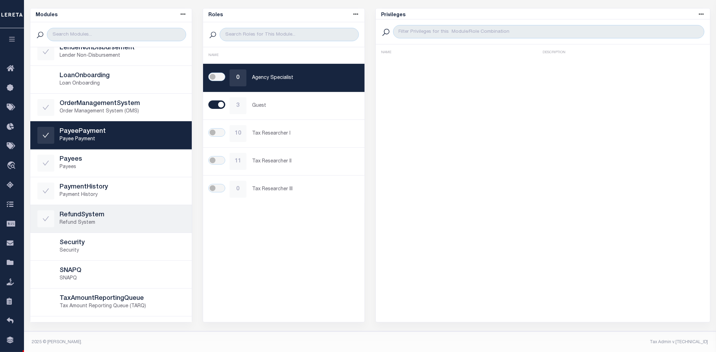
click at [101, 222] on p "Refund System" at bounding box center [122, 222] width 125 height 7
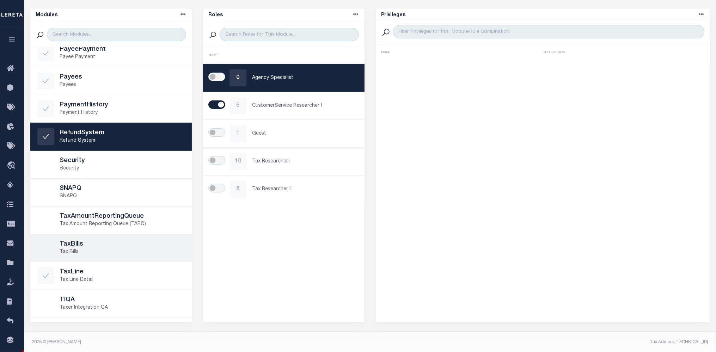
scroll to position [353, 0]
